Goal: Understand site structure

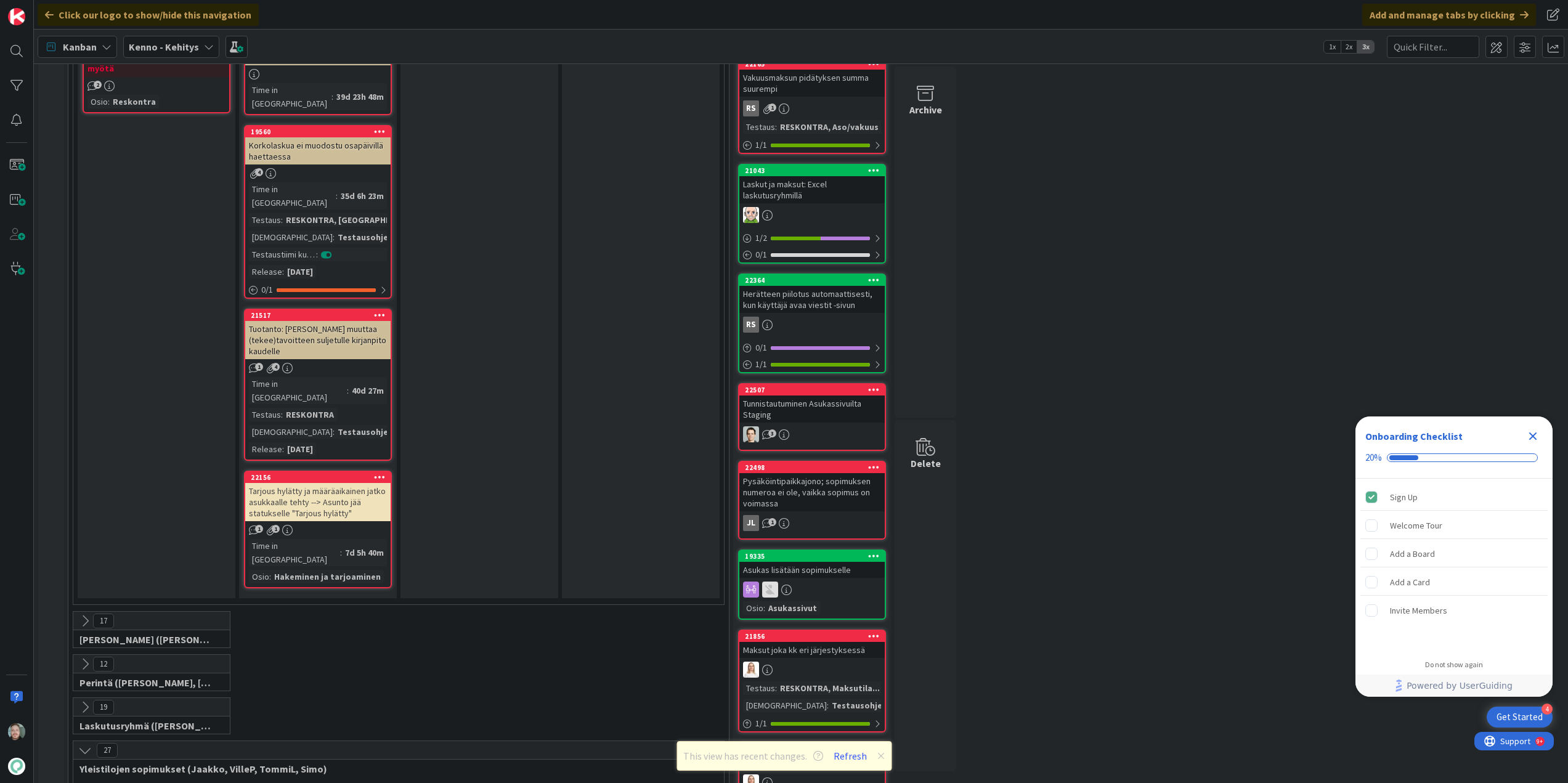
scroll to position [1479, 0]
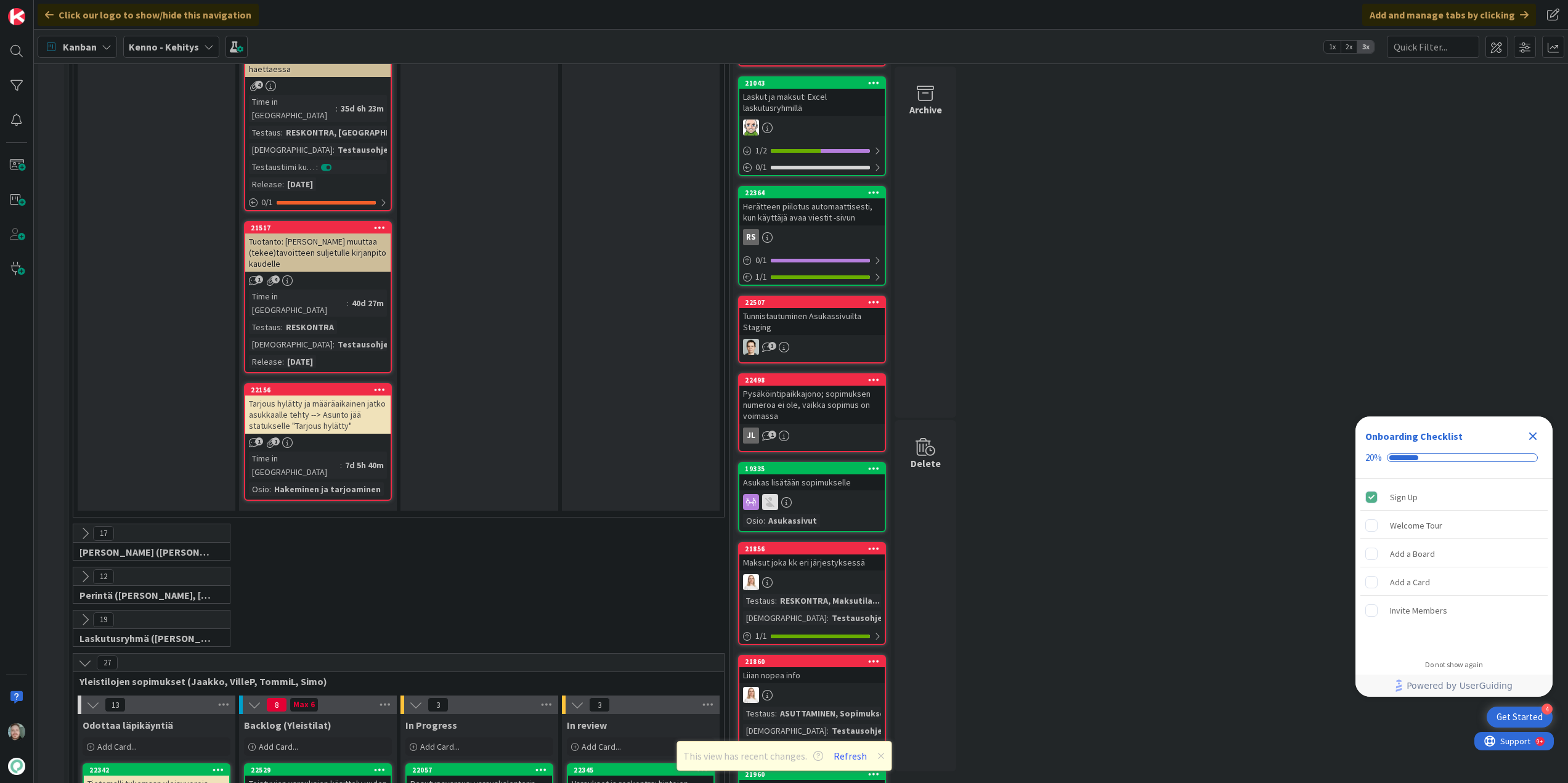
click at [87, 526] on icon at bounding box center [85, 533] width 14 height 14
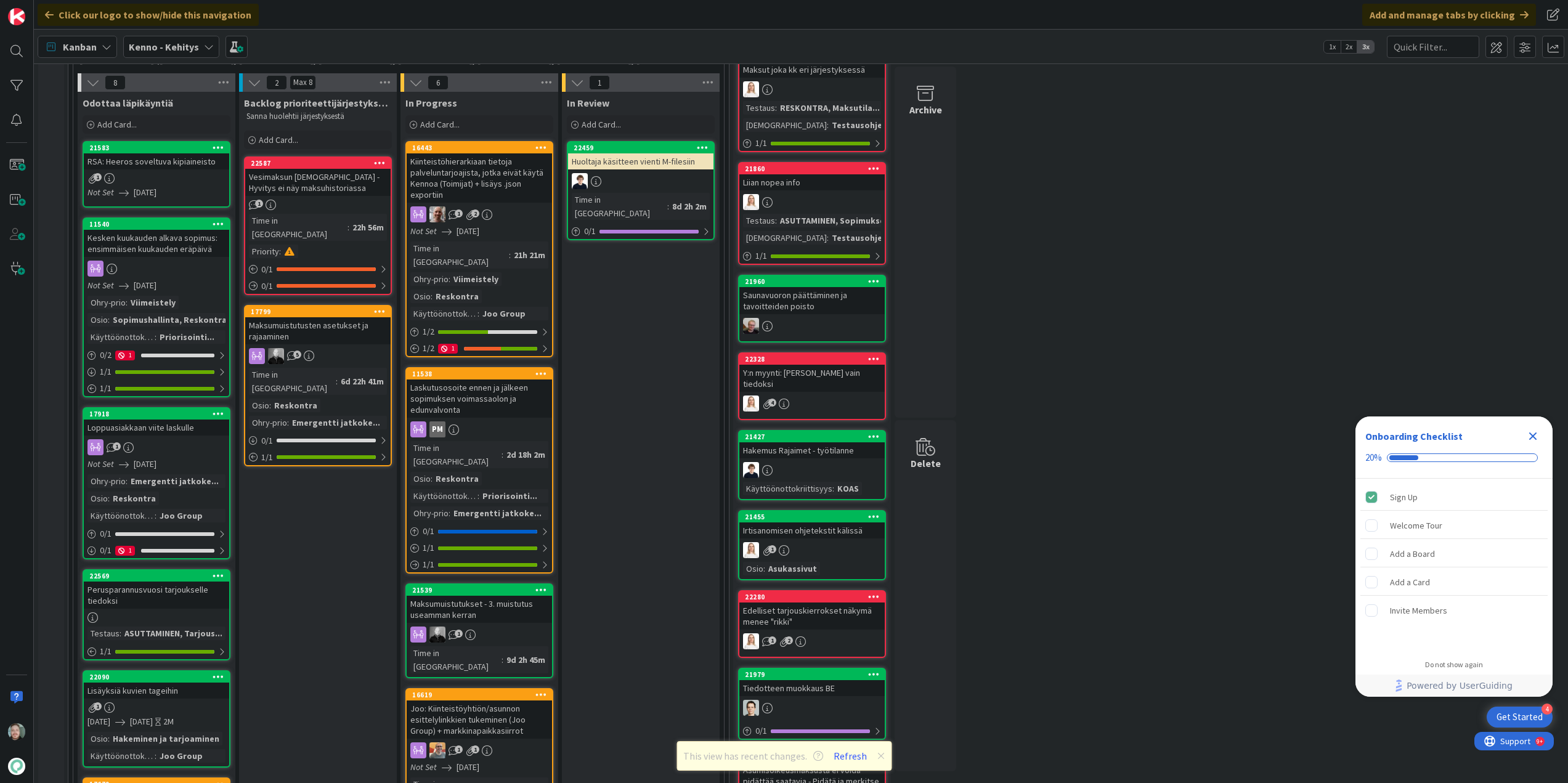
scroll to position [1540, 0]
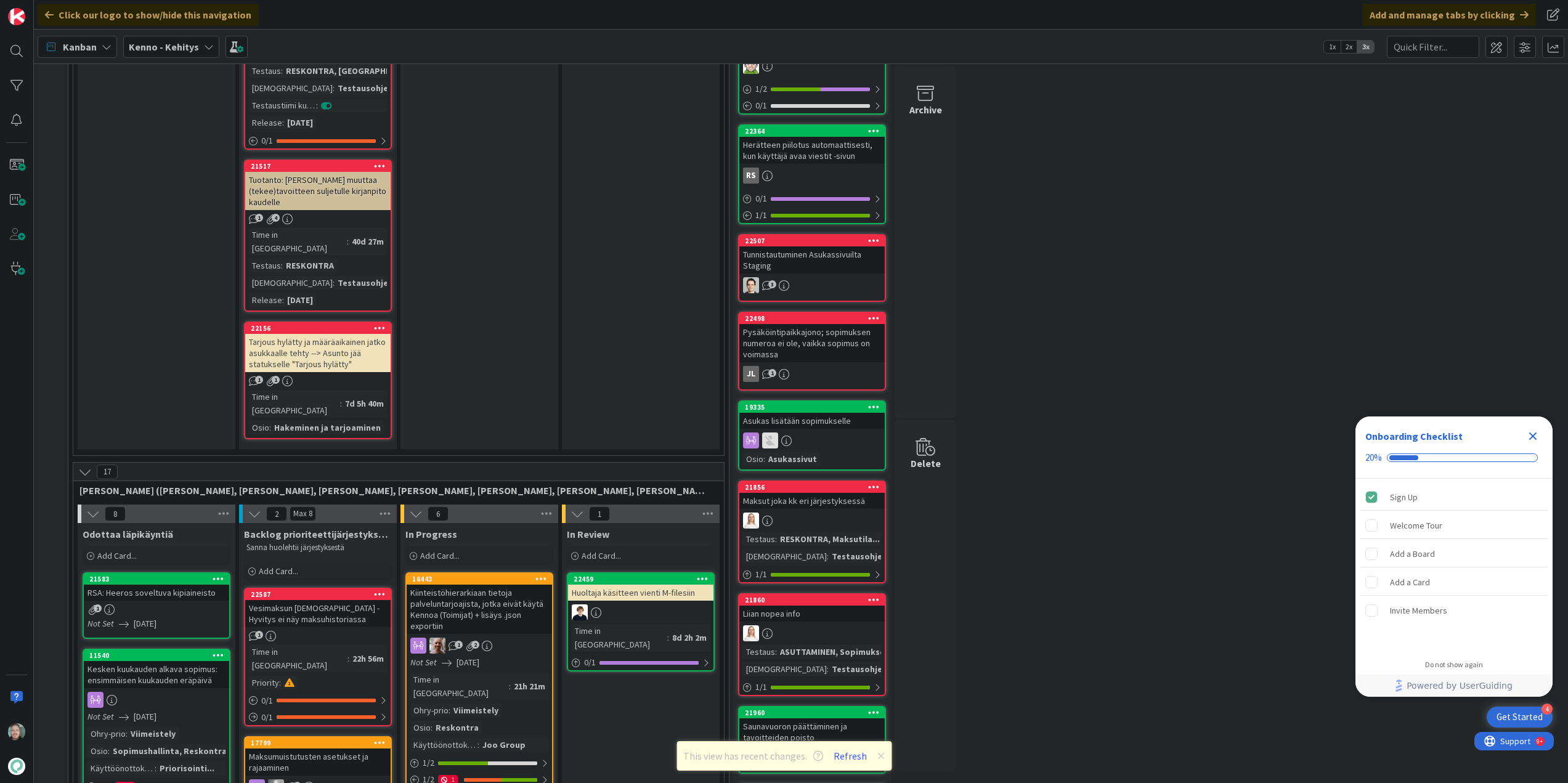
click at [87, 465] on icon at bounding box center [85, 472] width 14 height 14
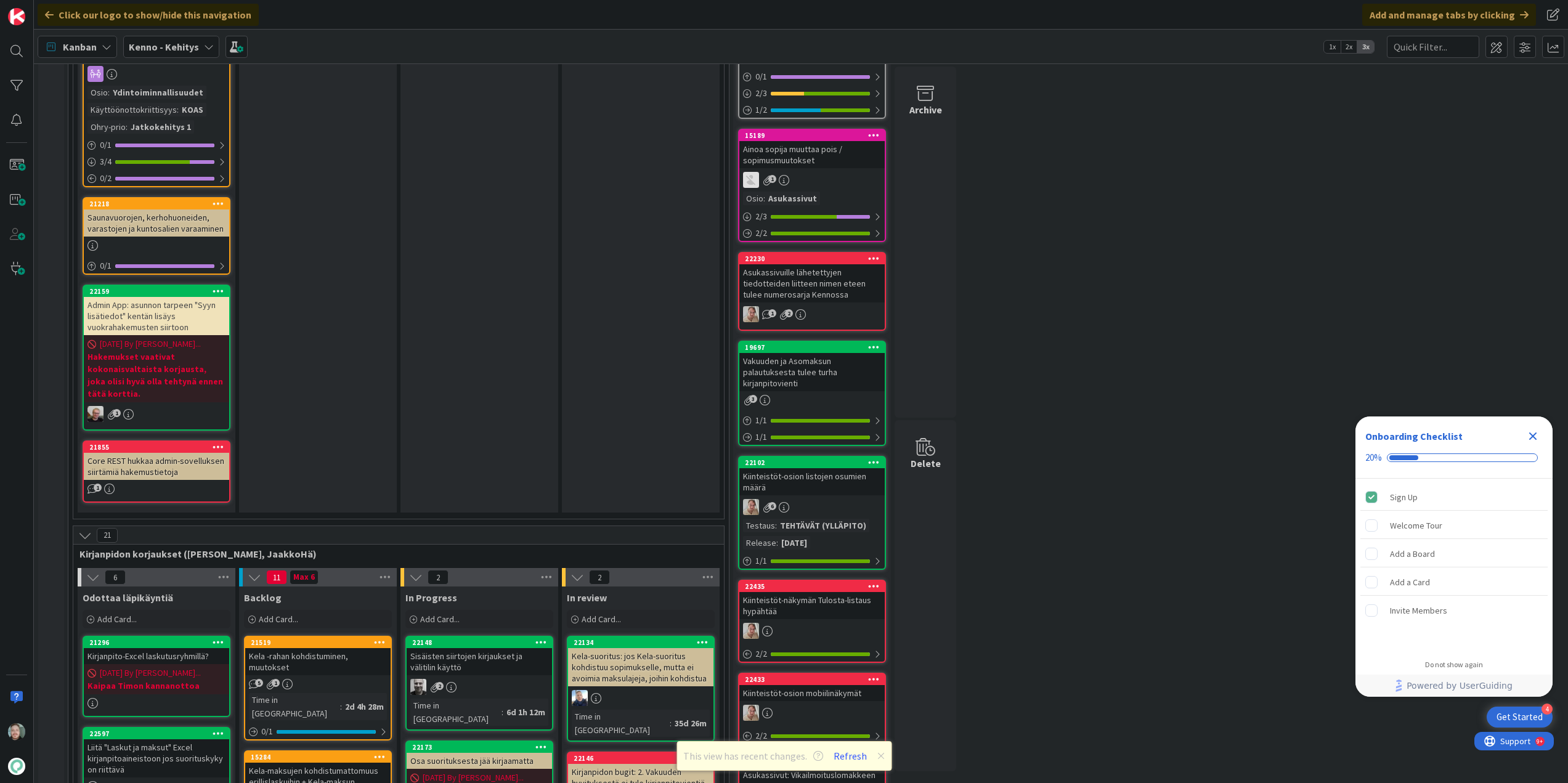
scroll to position [2956, 0]
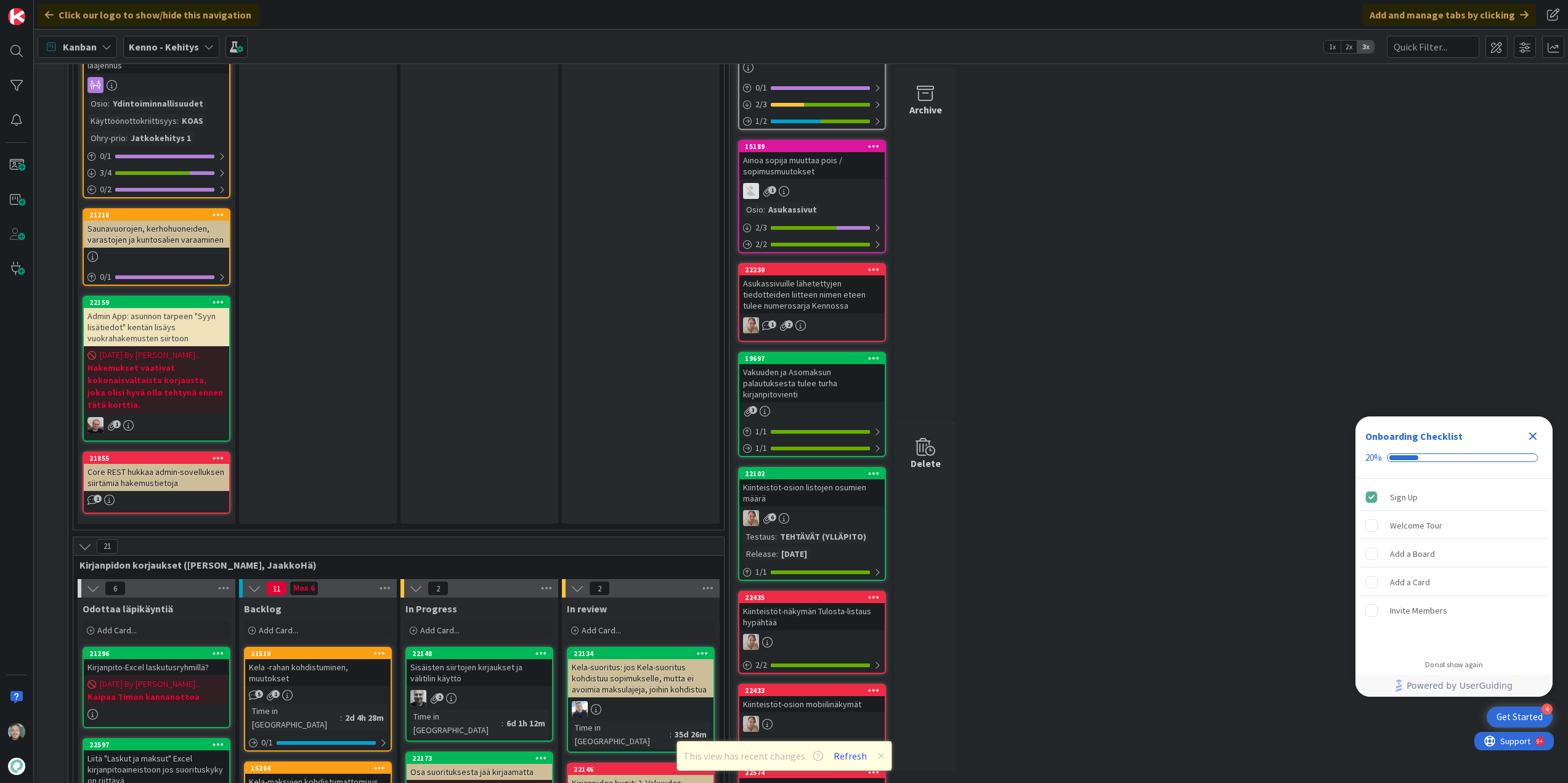
click at [83, 540] on icon at bounding box center [85, 546] width 14 height 14
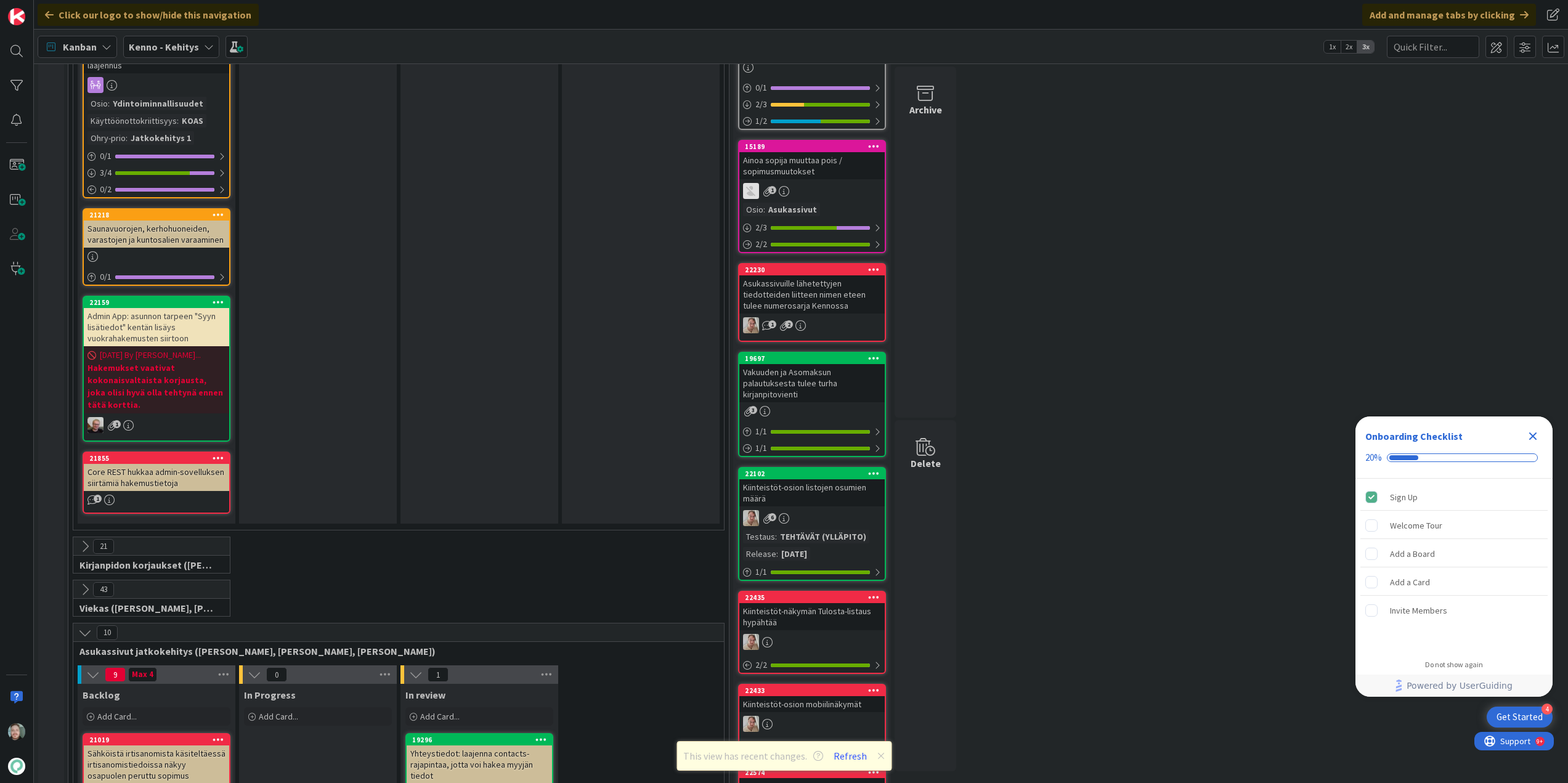
click at [83, 583] on icon at bounding box center [85, 589] width 14 height 14
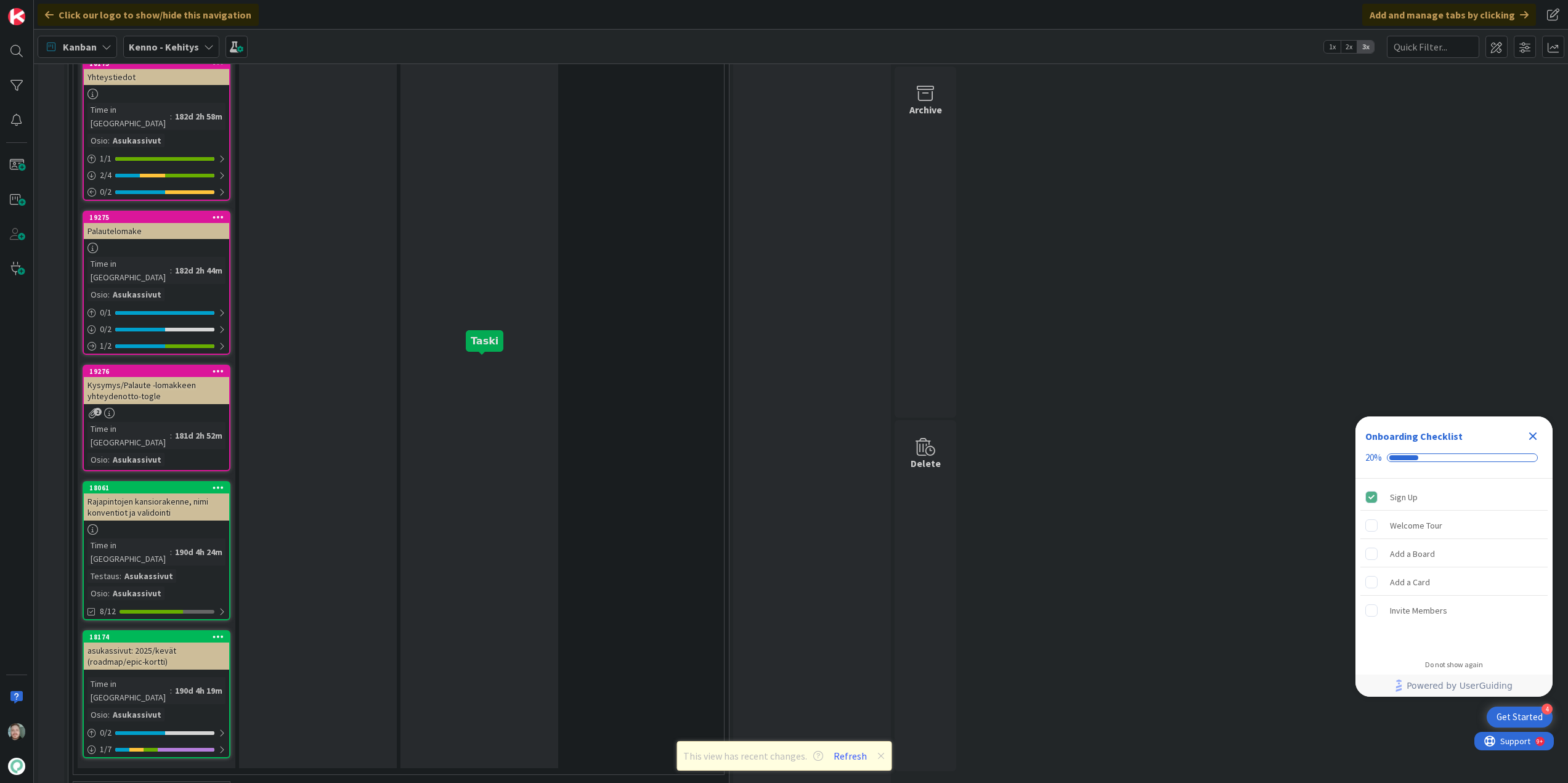
scroll to position [6530, 0]
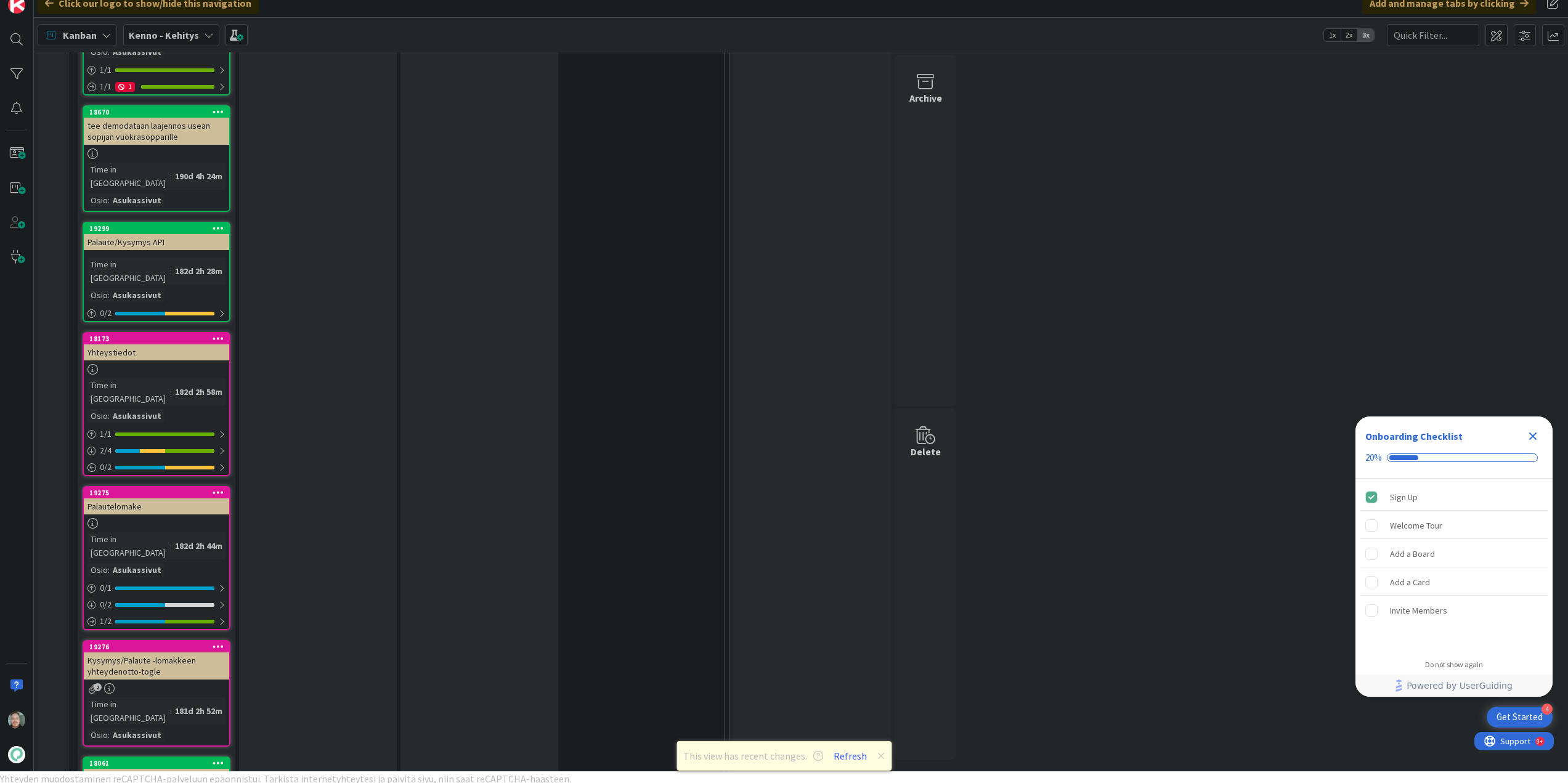
scroll to position [15, 0]
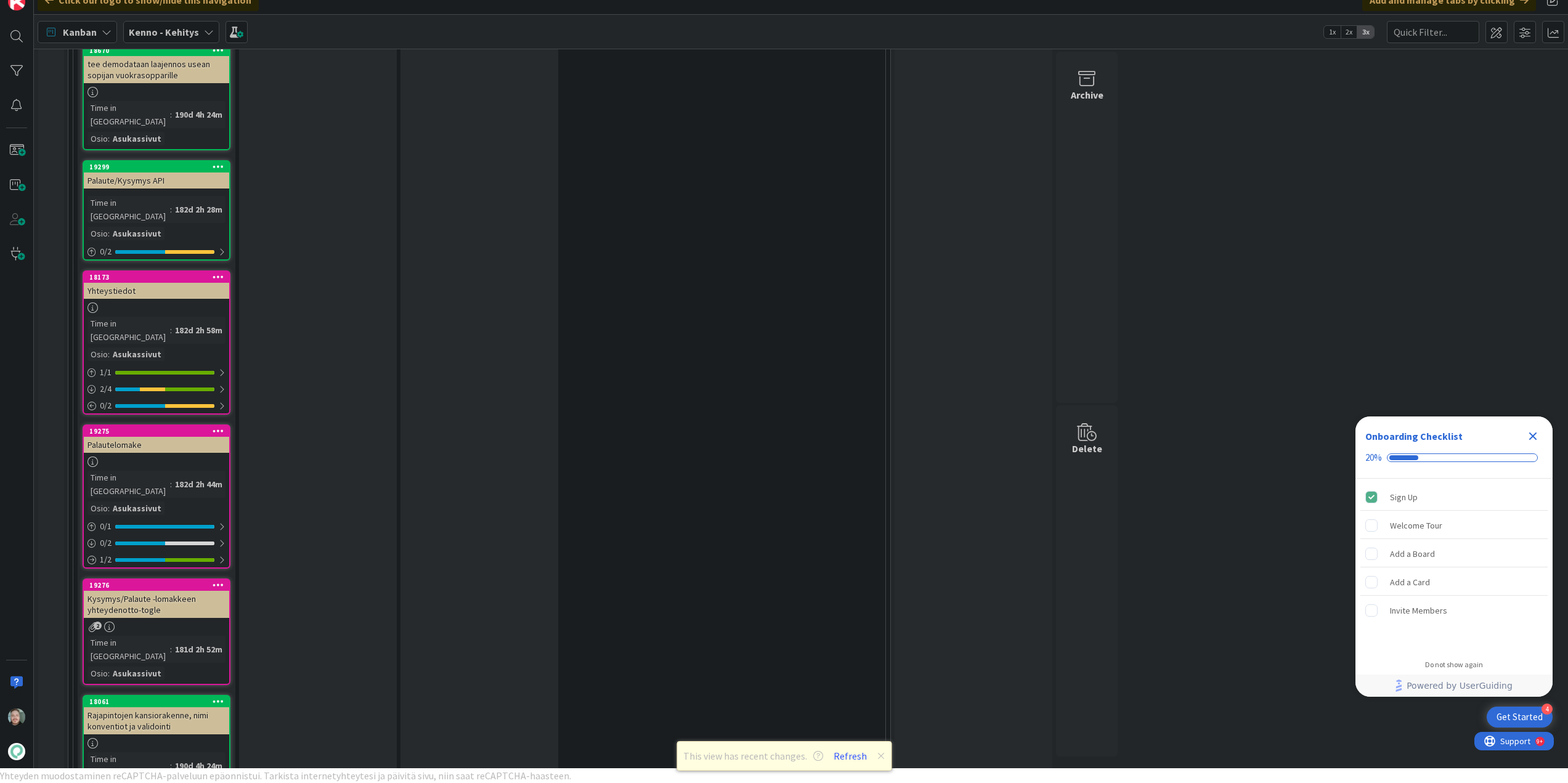
scroll to position [6443, 0]
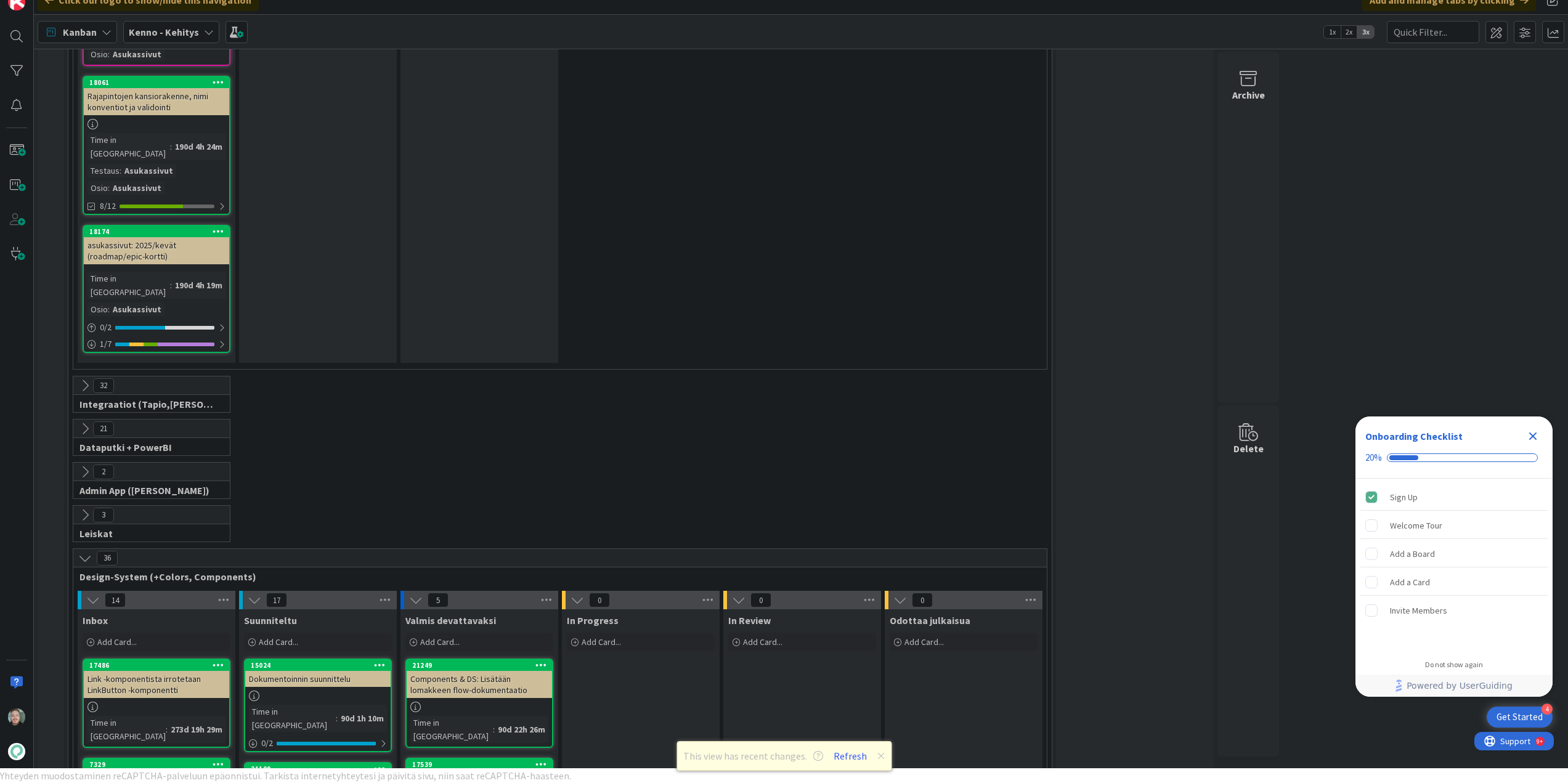
scroll to position [6767, 0]
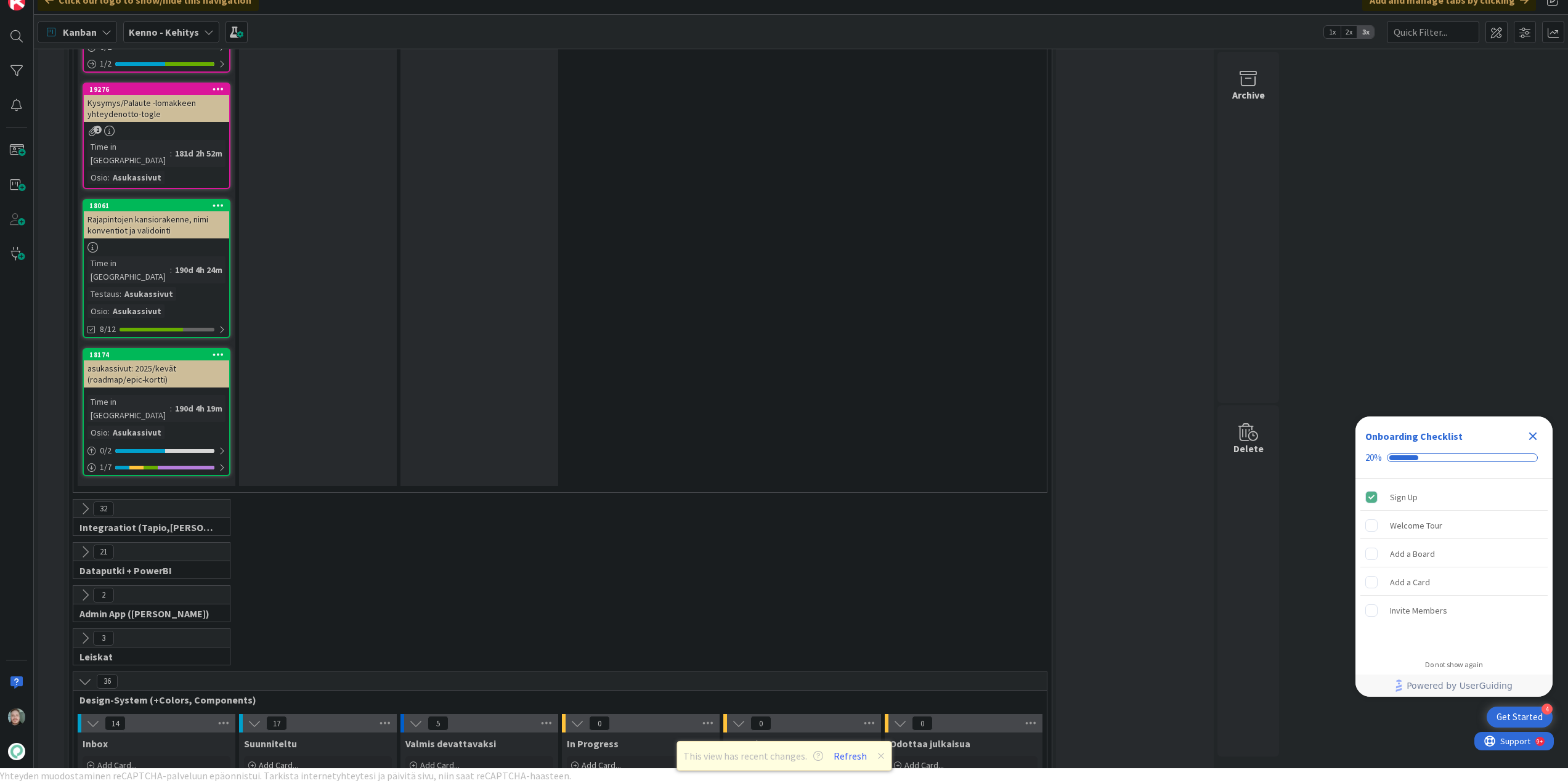
click at [88, 674] on icon at bounding box center [85, 681] width 14 height 14
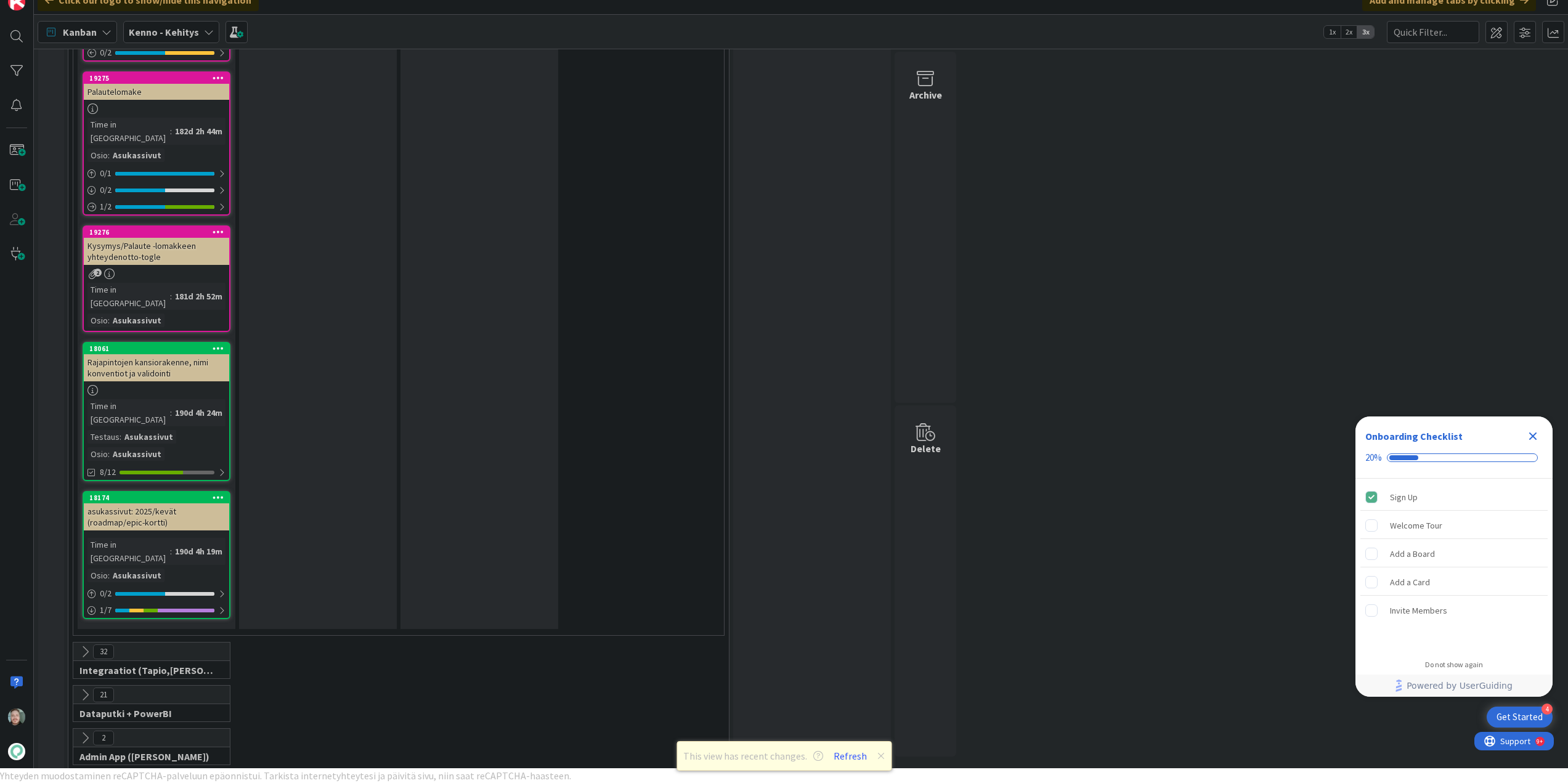
scroll to position [6643, 0]
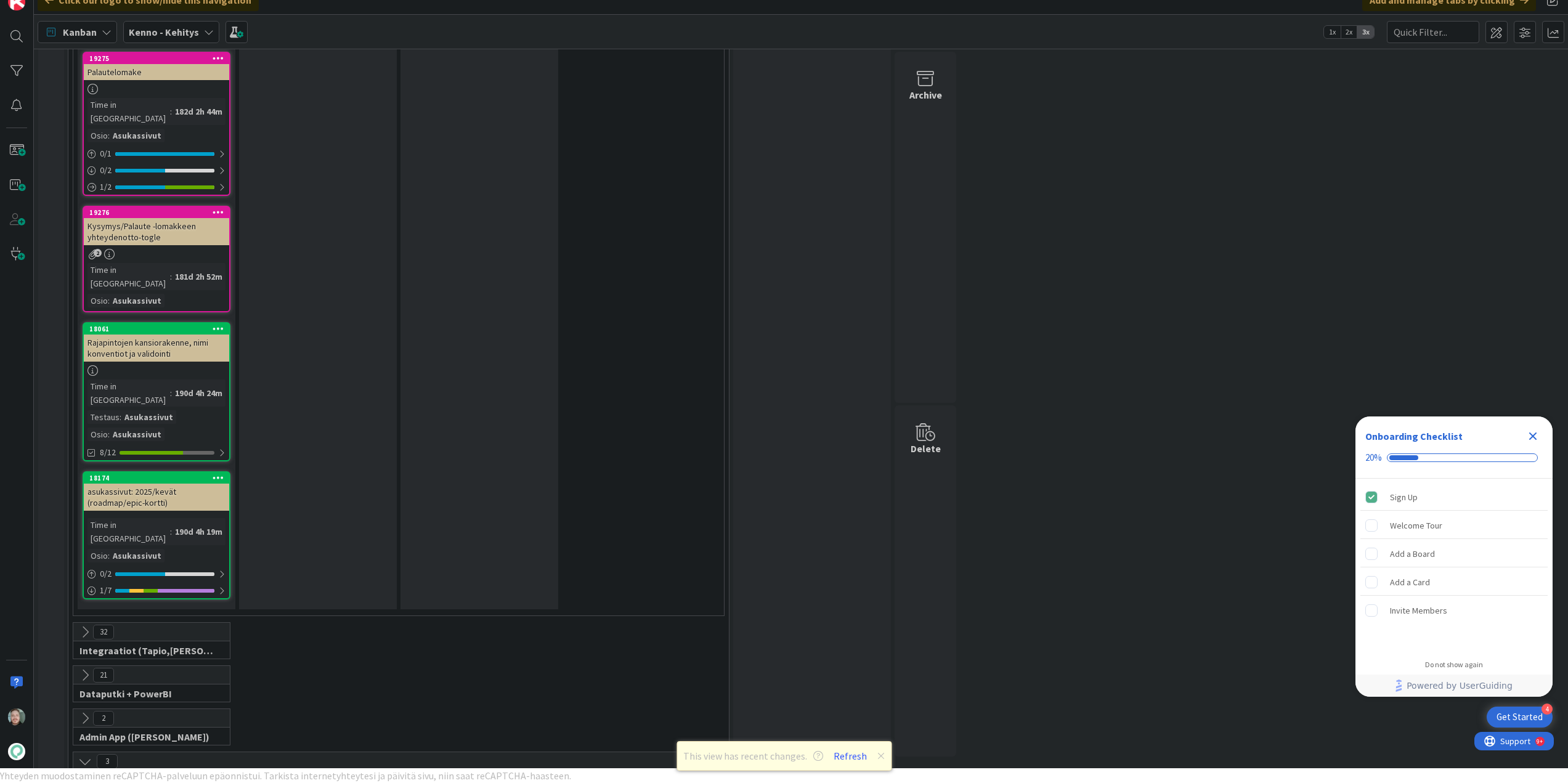
click at [85, 754] on icon at bounding box center [85, 761] width 14 height 14
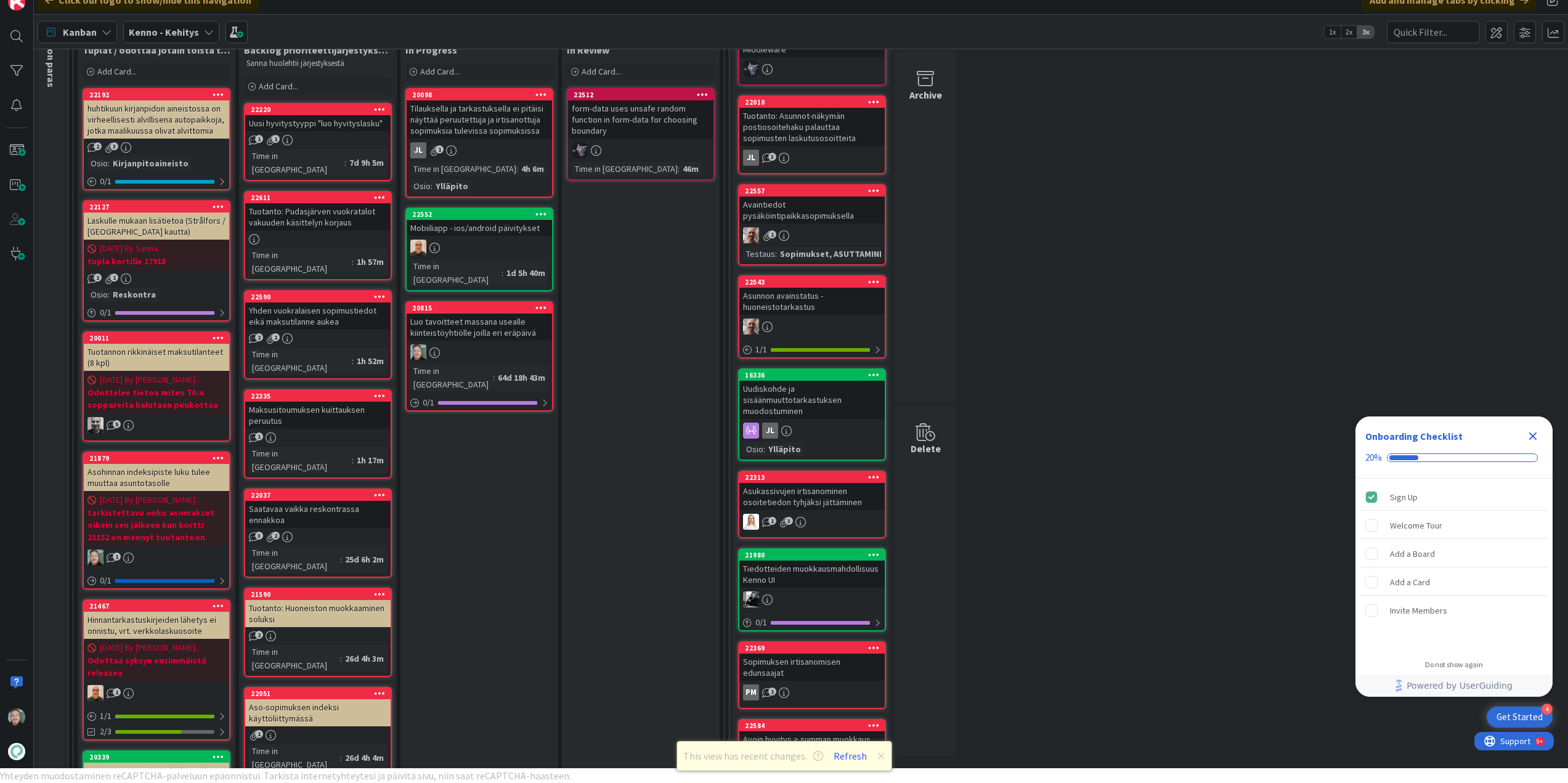
scroll to position [0, 0]
